Goal: Information Seeking & Learning: Learn about a topic

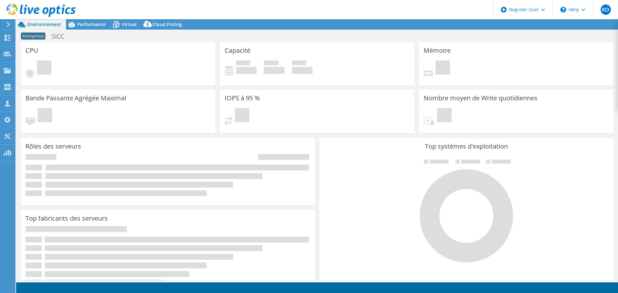
select select "USD"
select select "EUFrankfurt"
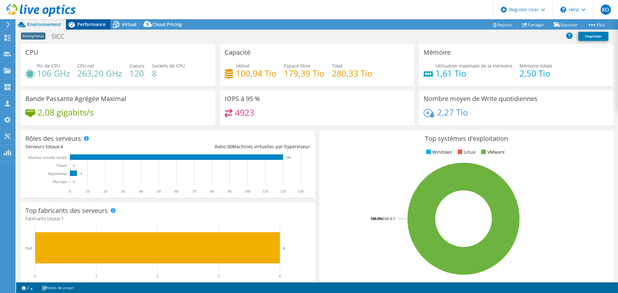
click at [89, 22] on span "Performance" at bounding box center [91, 24] width 28 height 6
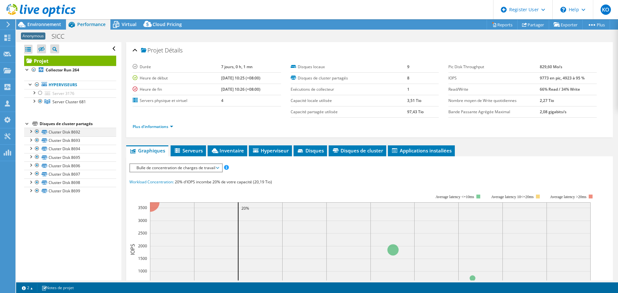
click at [37, 132] on div at bounding box center [37, 132] width 6 height 8
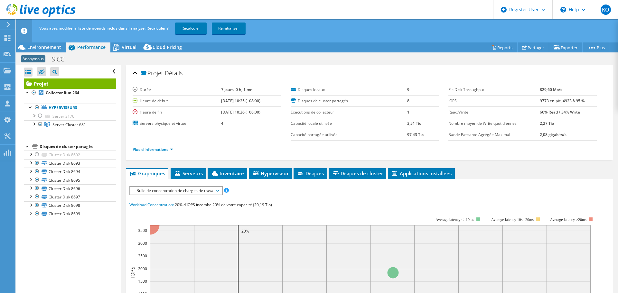
click at [28, 145] on div at bounding box center [27, 146] width 6 height 6
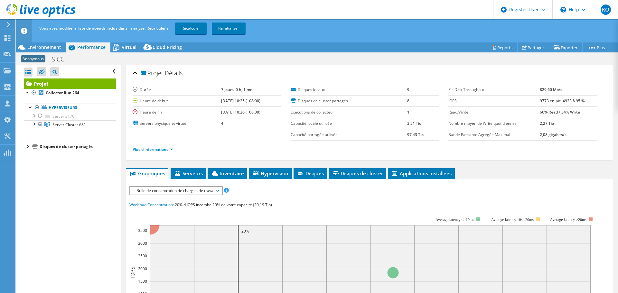
click at [28, 147] on div at bounding box center [27, 146] width 6 height 6
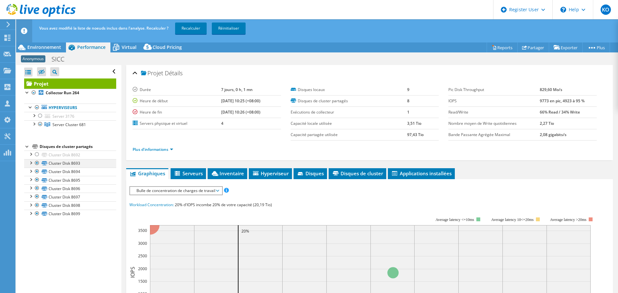
click at [35, 163] on div at bounding box center [37, 163] width 6 height 8
click at [37, 172] on div at bounding box center [37, 172] width 6 height 8
click at [36, 180] on div at bounding box center [37, 180] width 6 height 8
click at [36, 187] on div at bounding box center [37, 189] width 6 height 8
click at [39, 197] on div at bounding box center [37, 197] width 6 height 8
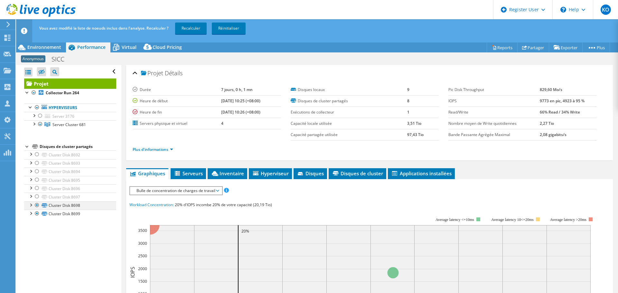
click at [38, 205] on div at bounding box center [37, 206] width 6 height 8
click at [37, 212] on div at bounding box center [37, 214] width 6 height 8
click at [109, 72] on div "Ouvrir tout Fermer tout Masquer les nœuds exclus Filtre de l'arborescence des p…" at bounding box center [70, 72] width 92 height 14
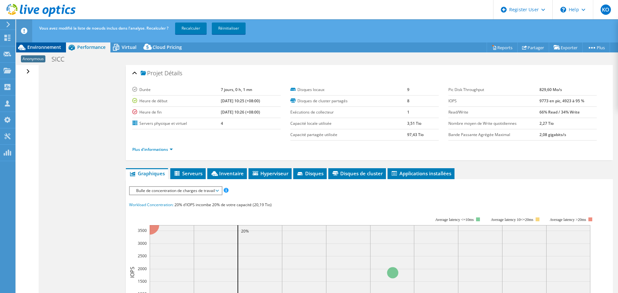
click at [49, 45] on span "Environnement" at bounding box center [44, 47] width 34 height 6
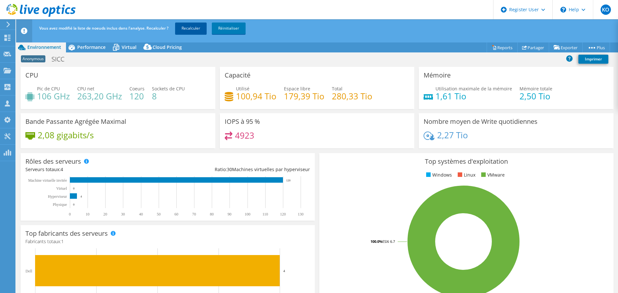
click at [188, 29] on link "Recalculer" at bounding box center [191, 29] width 32 height 12
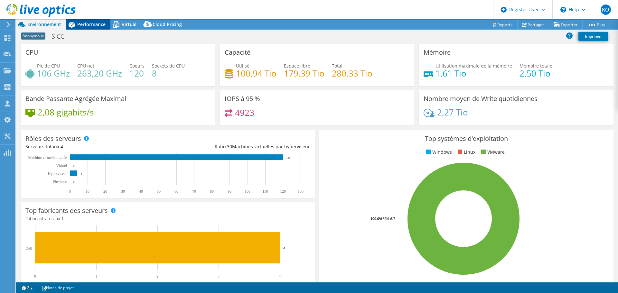
click at [95, 23] on span "Performance" at bounding box center [91, 24] width 28 height 6
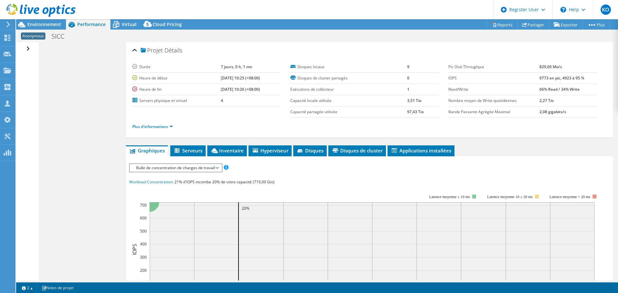
click at [27, 50] on div "Ouvrir tout Fermer tout Masquer les nœuds exclus Filtre de l'arborescence des p…" at bounding box center [28, 49] width 9 height 14
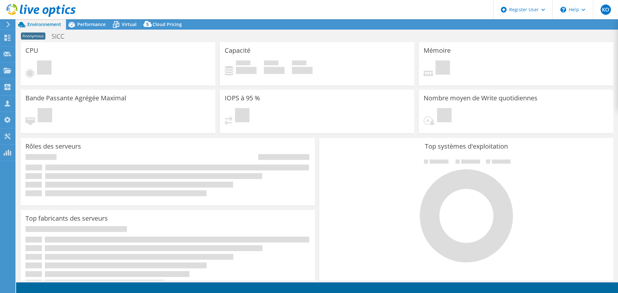
select select "EUFrankfurt"
select select "USD"
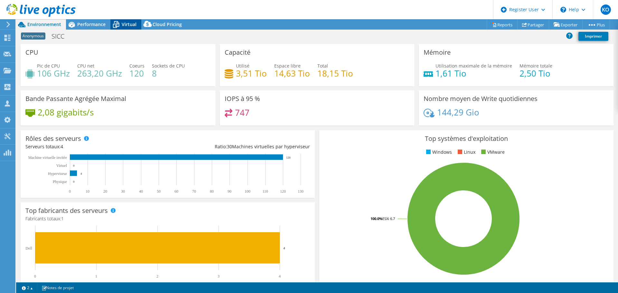
click at [126, 24] on span "Virtual" at bounding box center [129, 24] width 15 height 6
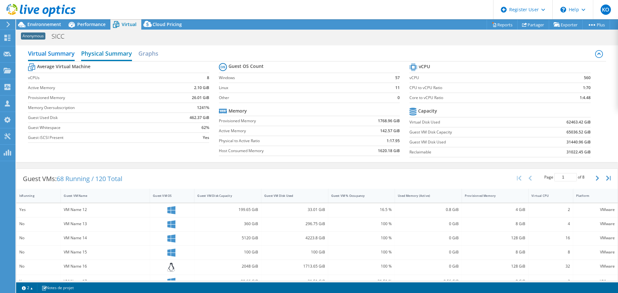
click at [116, 54] on h2 "Physical Summary" at bounding box center [106, 54] width 51 height 14
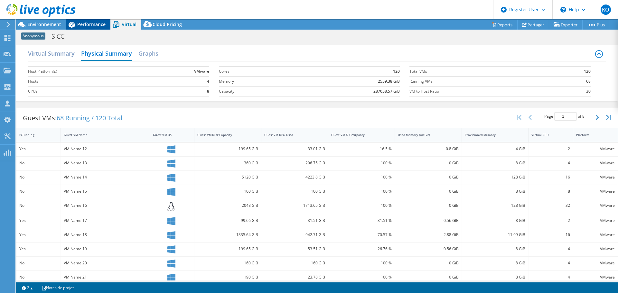
click at [88, 25] on span "Performance" at bounding box center [91, 24] width 28 height 6
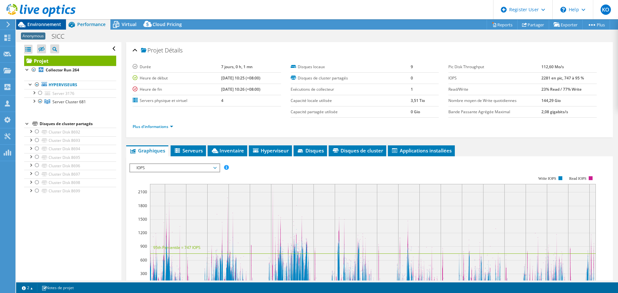
click at [48, 26] on span "Environnement" at bounding box center [44, 24] width 34 height 6
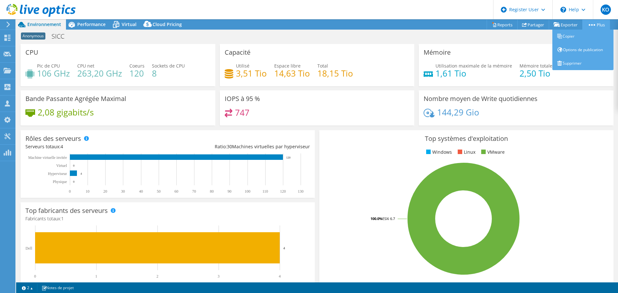
click at [594, 23] on link "Plus" at bounding box center [597, 25] width 28 height 10
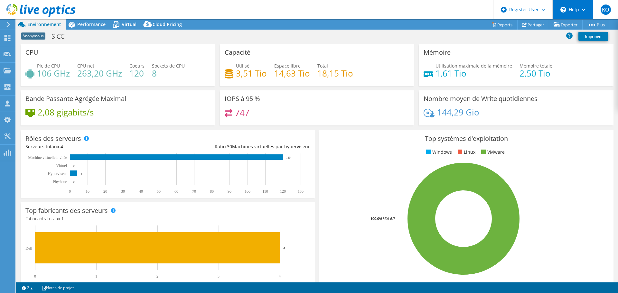
click at [571, 7] on div "\n Help" at bounding box center [573, 9] width 41 height 19
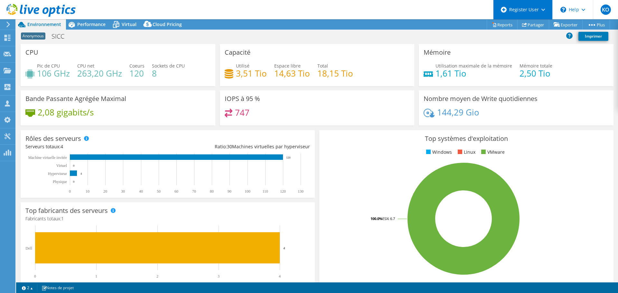
click at [540, 7] on div "Register User" at bounding box center [522, 9] width 59 height 19
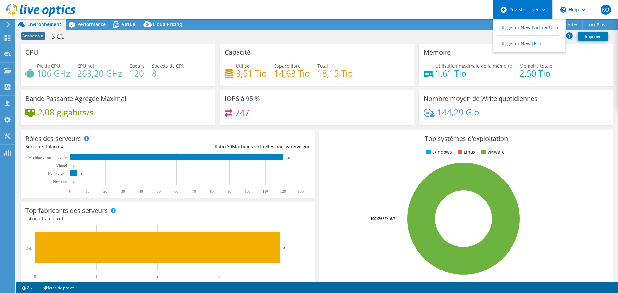
click at [540, 7] on div "Register User" at bounding box center [522, 9] width 59 height 19
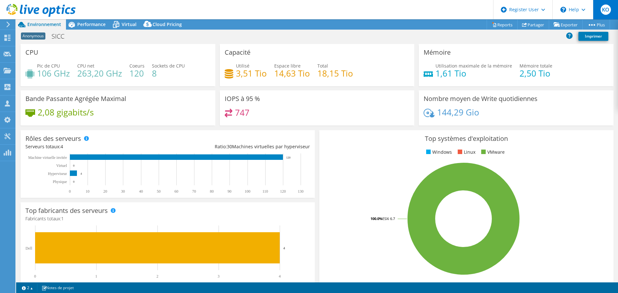
click at [607, 7] on span "KO" at bounding box center [606, 10] width 10 height 10
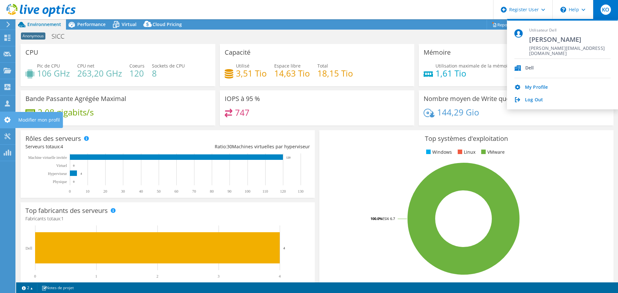
click at [7, 119] on icon at bounding box center [8, 120] width 8 height 6
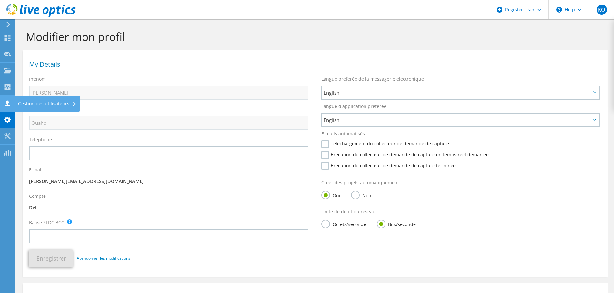
click at [9, 104] on icon at bounding box center [8, 104] width 8 height 6
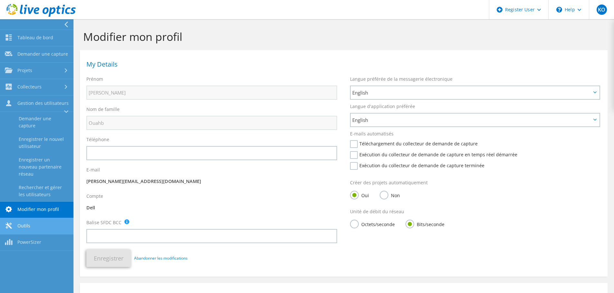
click at [32, 222] on link "Outils" at bounding box center [36, 226] width 73 height 16
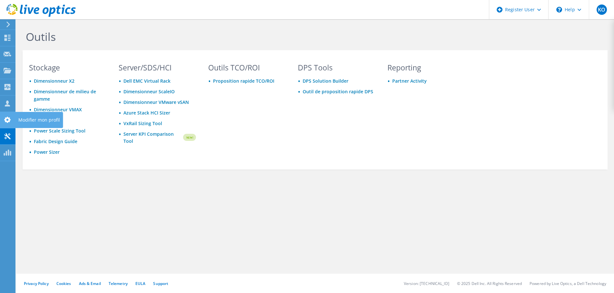
click at [5, 121] on use at bounding box center [7, 120] width 6 height 6
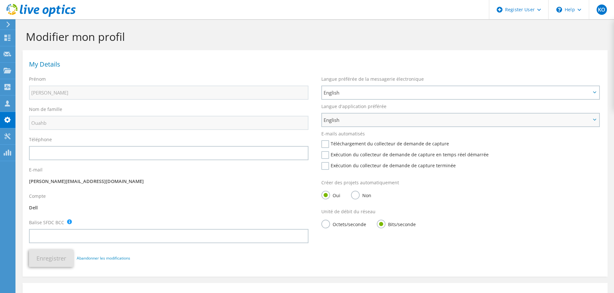
click at [365, 119] on span "English" at bounding box center [456, 120] width 267 height 8
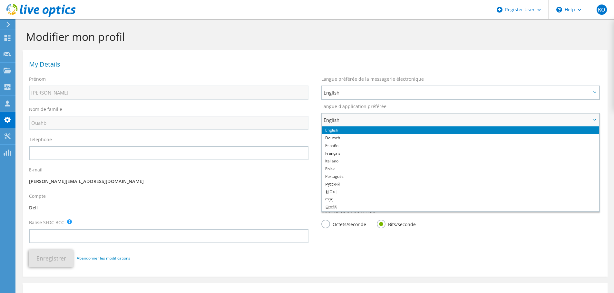
click at [353, 131] on li "English" at bounding box center [460, 131] width 277 height 8
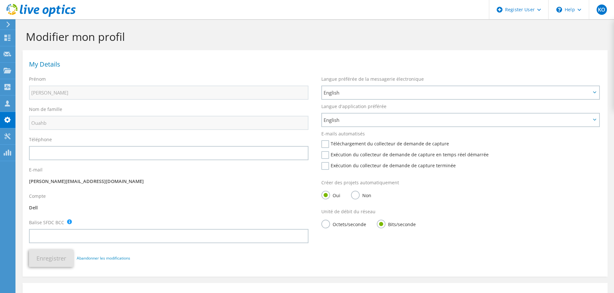
click at [341, 113] on div "Langue d'application préférée English Deutsch Español Français Italiano Polski …" at bounding box center [461, 113] width 292 height 27
click at [341, 117] on span "English" at bounding box center [456, 120] width 267 height 8
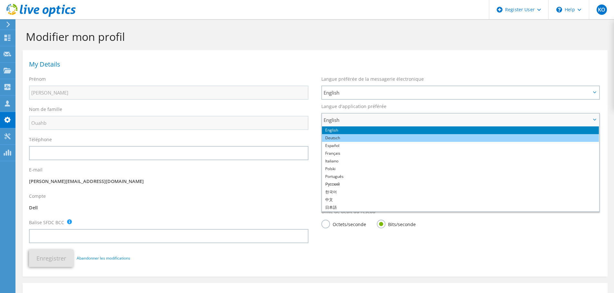
click at [339, 139] on li "Deutsch" at bounding box center [460, 138] width 277 height 8
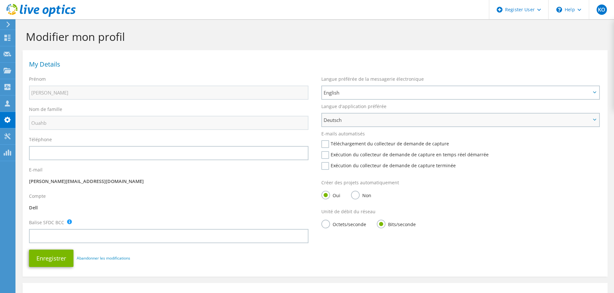
click at [339, 120] on span "Deutsch" at bounding box center [456, 120] width 267 height 8
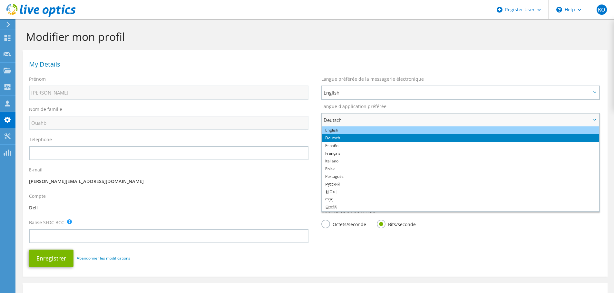
click at [339, 133] on li "English" at bounding box center [460, 131] width 277 height 8
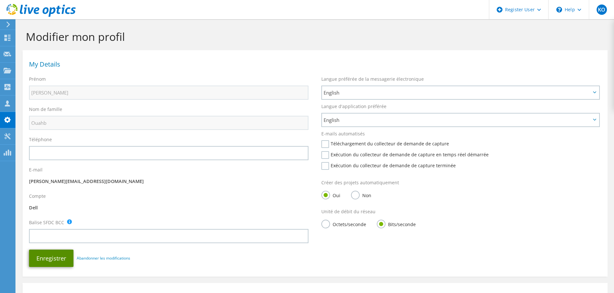
click at [47, 259] on button "Enregistrer" at bounding box center [51, 258] width 44 height 17
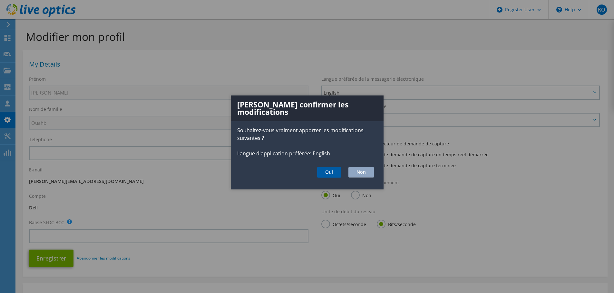
click at [328, 169] on button "Oui" at bounding box center [329, 172] width 24 height 11
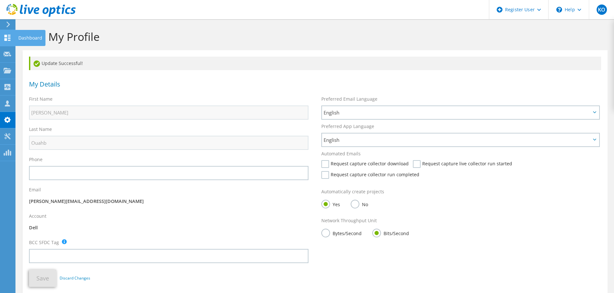
click at [7, 35] on icon at bounding box center [8, 38] width 8 height 6
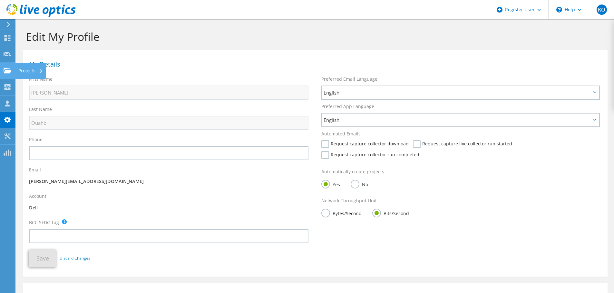
click at [6, 69] on use at bounding box center [8, 70] width 8 height 5
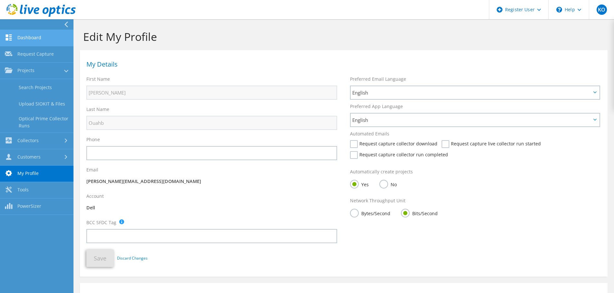
click at [26, 39] on link "Dashboard" at bounding box center [36, 38] width 73 height 16
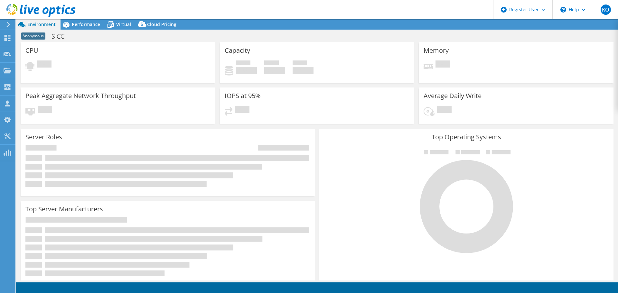
select select "USD"
select select "EUFrankfurt"
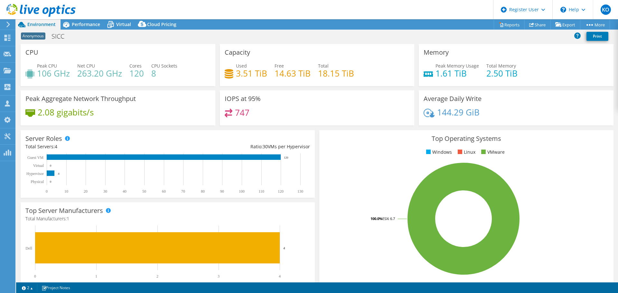
click at [9, 25] on use at bounding box center [8, 25] width 4 height 6
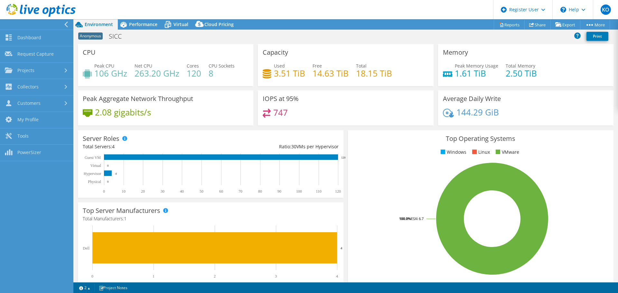
click at [69, 24] on div at bounding box center [67, 25] width 7 height 6
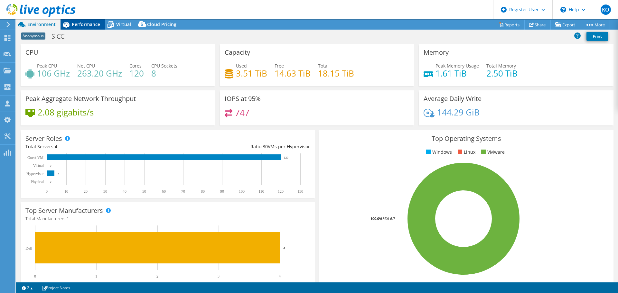
click at [75, 24] on span "Performance" at bounding box center [86, 24] width 28 height 6
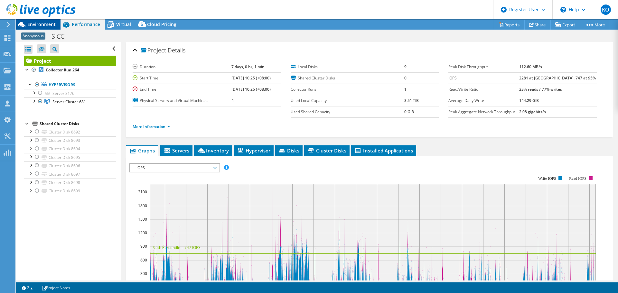
click at [39, 25] on span "Environment" at bounding box center [41, 24] width 28 height 6
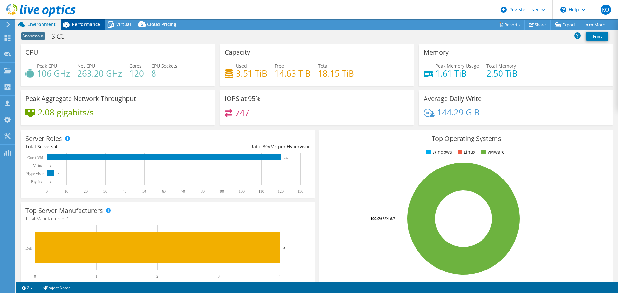
click at [85, 24] on span "Performance" at bounding box center [86, 24] width 28 height 6
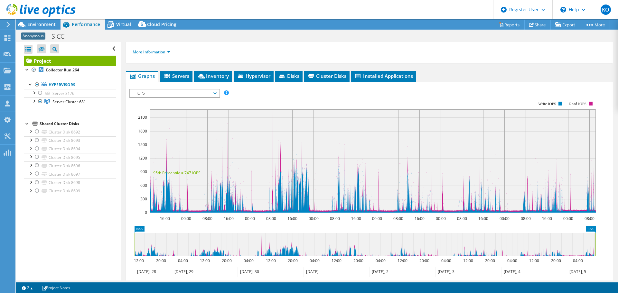
scroll to position [64, 0]
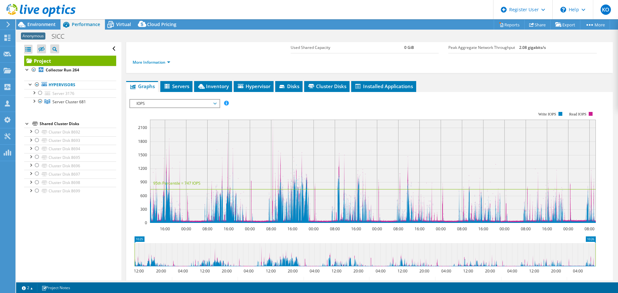
click at [187, 103] on span "IOPS" at bounding box center [174, 104] width 83 height 8
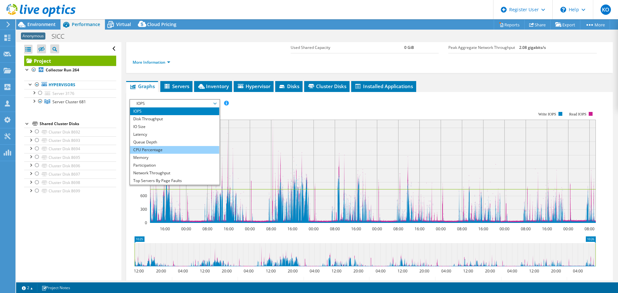
click at [176, 148] on li "CPU Percentage" at bounding box center [174, 150] width 89 height 8
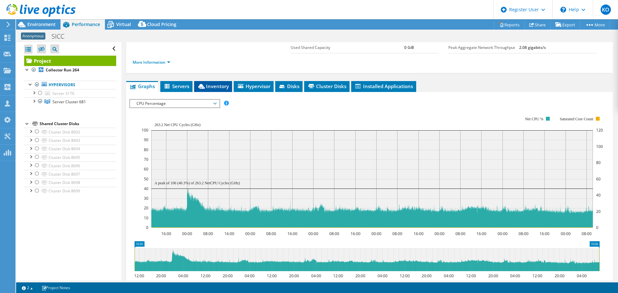
click at [215, 87] on span "Inventory" at bounding box center [213, 86] width 32 height 6
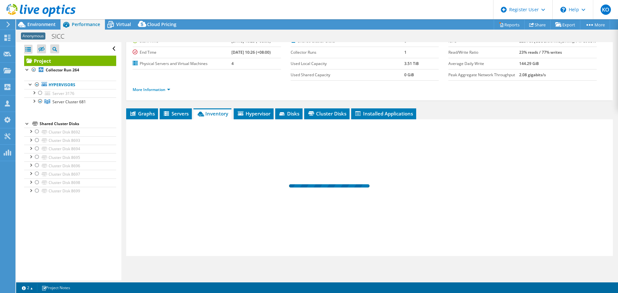
scroll to position [37, 0]
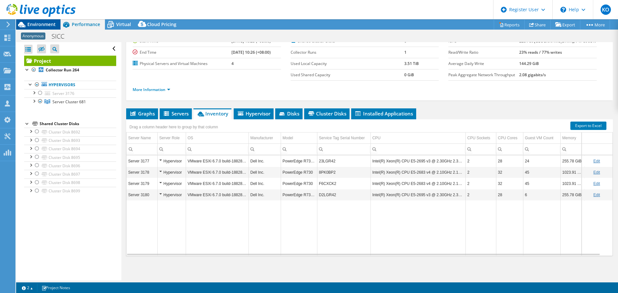
click at [49, 27] on span "Environment" at bounding box center [41, 24] width 28 height 6
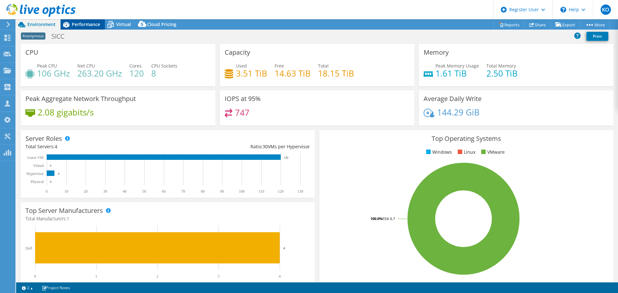
click at [89, 25] on span "Performance" at bounding box center [86, 24] width 28 height 6
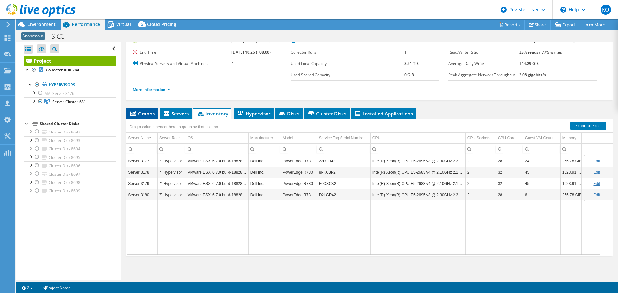
click at [148, 112] on span "Graphs" at bounding box center [141, 113] width 25 height 6
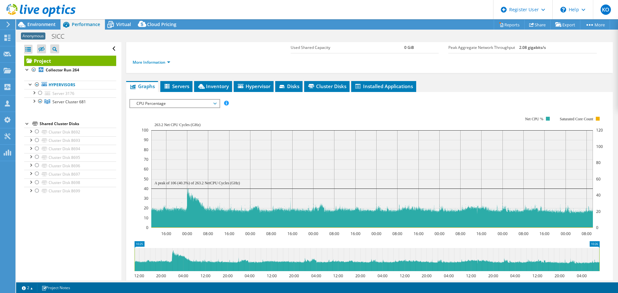
click at [180, 103] on span "CPU Percentage" at bounding box center [174, 104] width 83 height 8
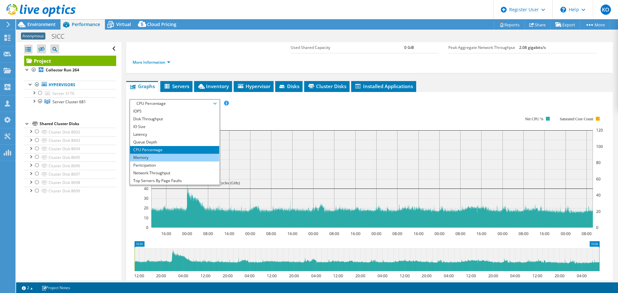
click at [165, 158] on li "Memory" at bounding box center [174, 158] width 89 height 8
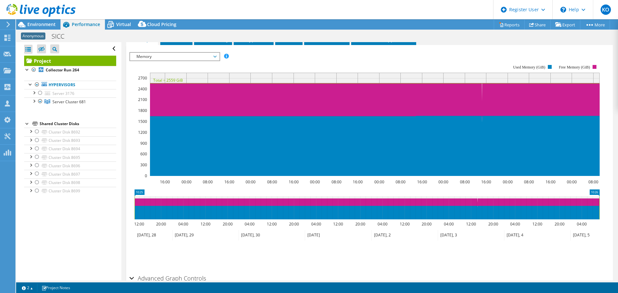
scroll to position [97, 0]
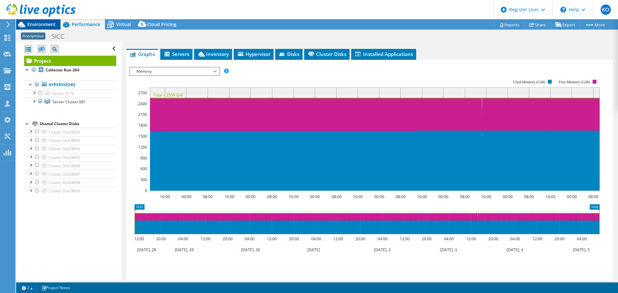
click at [45, 24] on span "Environment" at bounding box center [41, 24] width 28 height 6
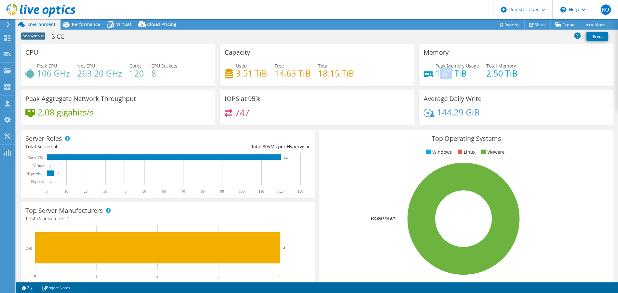
drag, startPoint x: 449, startPoint y: 74, endPoint x: 435, endPoint y: 73, distance: 14.2
click at [436, 73] on h4 "1.61 TiB" at bounding box center [457, 73] width 43 height 7
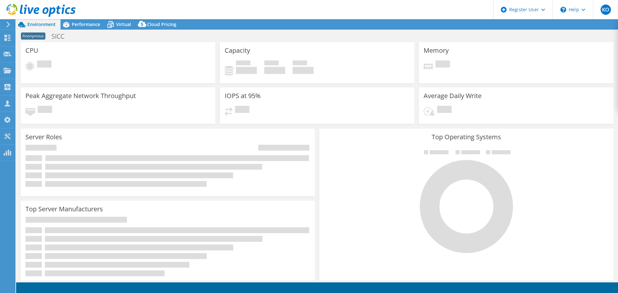
select select "USD"
select select "EUFrankfurt"
